Goal: Task Accomplishment & Management: Manage account settings

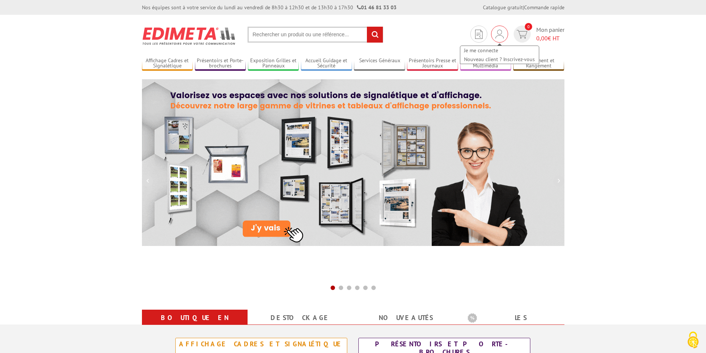
click at [496, 34] on img at bounding box center [499, 34] width 8 height 9
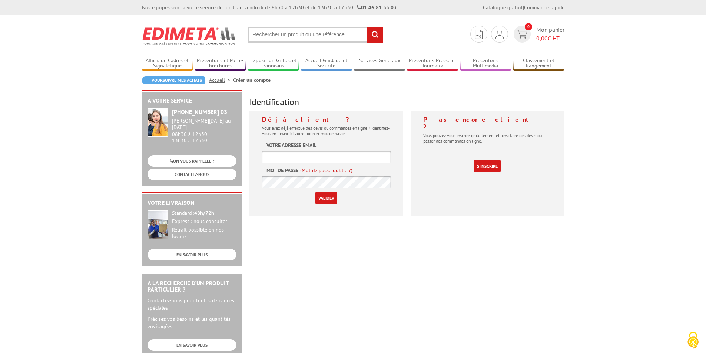
type input "[EMAIL_ADDRESS][DOMAIN_NAME]"
click at [325, 199] on input "Valider" at bounding box center [326, 198] width 22 height 12
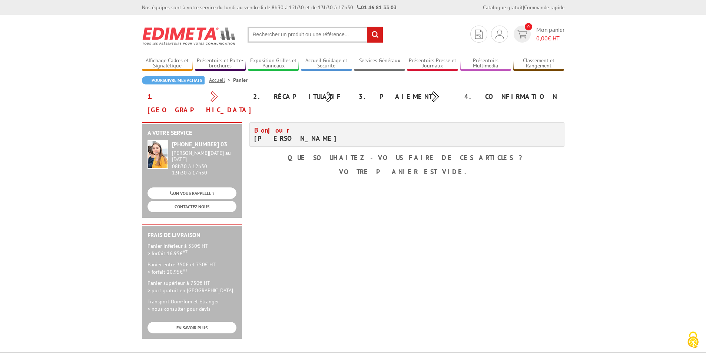
click at [272, 126] on h4 "Bonjour Mr. Mollon Yoan" at bounding box center [327, 134] width 147 height 16
click at [220, 76] on li "Accueil" at bounding box center [221, 79] width 24 height 7
click at [220, 78] on link "Accueil" at bounding box center [221, 80] width 24 height 7
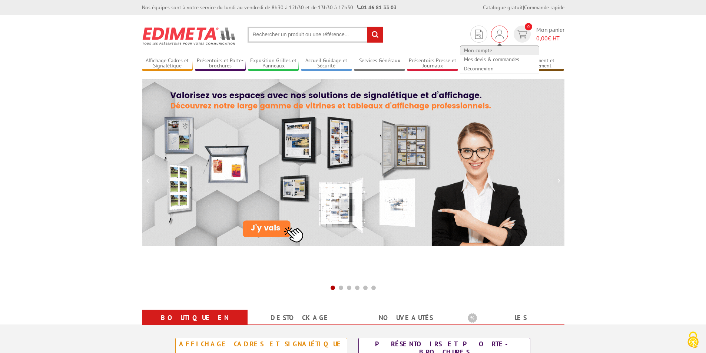
click at [488, 50] on link "Mon compte" at bounding box center [499, 50] width 79 height 9
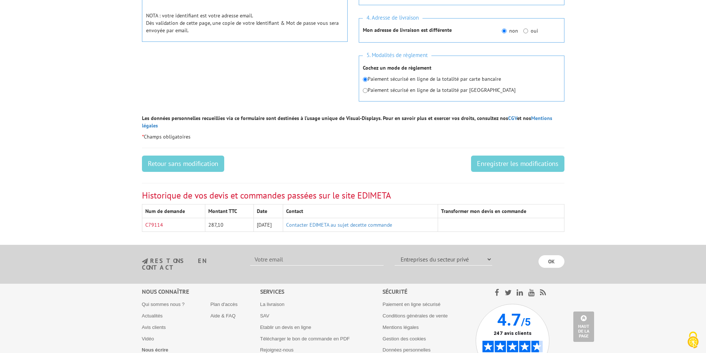
scroll to position [377, 0]
